Goal: Navigation & Orientation: Find specific page/section

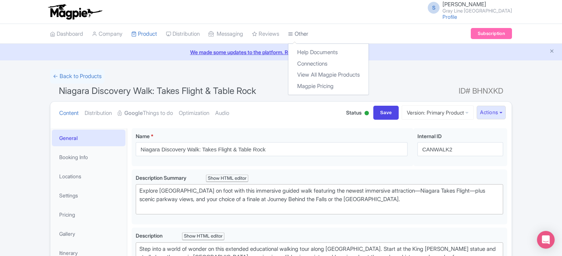
click at [308, 38] on link "Other" at bounding box center [298, 34] width 20 height 20
drag, startPoint x: 331, startPoint y: 63, endPoint x: 337, endPoint y: 65, distance: 6.4
click at [331, 63] on link "Connections" at bounding box center [328, 63] width 80 height 11
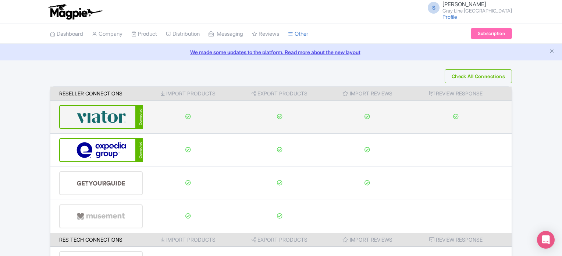
click at [95, 117] on img at bounding box center [102, 117] width 50 height 22
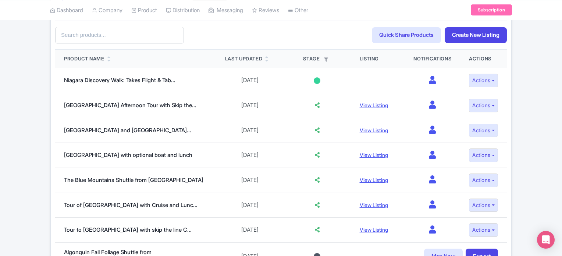
scroll to position [184, 0]
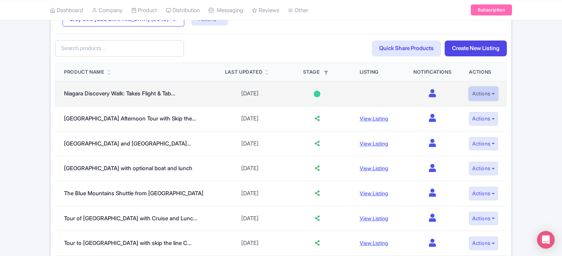
click at [478, 94] on button "Actions" at bounding box center [483, 94] width 29 height 14
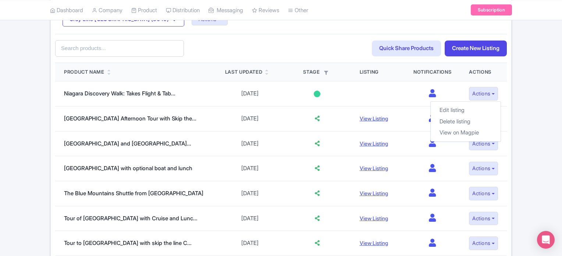
click at [509, 85] on div "Viator Connections: Gray Line Toronto (3040) Gray Line Toronto (3040) Actions U…" at bounding box center [281, 188] width 461 height 376
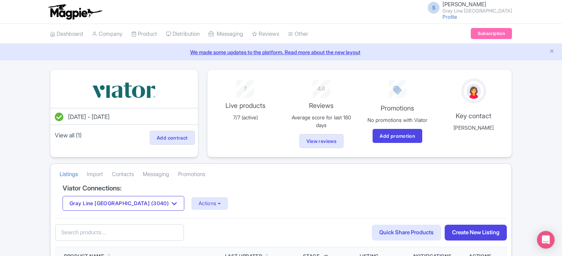
scroll to position [0, 0]
click at [276, 49] on link "We made some updates to the platform. Read more about the new layout" at bounding box center [280, 52] width 553 height 8
